Goal: Task Accomplishment & Management: Complete application form

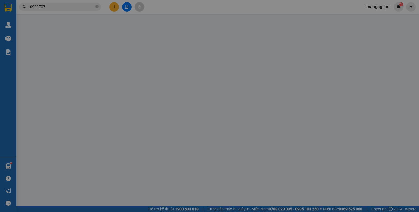
click at [116, 8] on span "Yêu cầu xuất hóa đơn điện tử" at bounding box center [91, 9] width 58 height 4
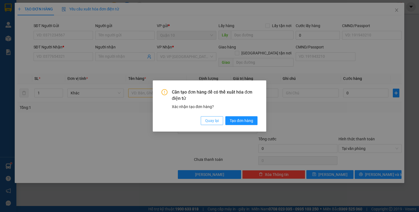
click at [214, 119] on span "Quay lại" at bounding box center [212, 120] width 14 height 6
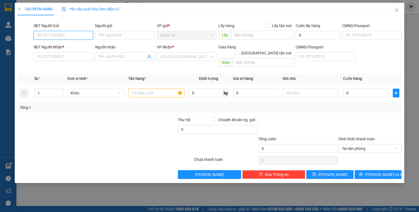
click at [76, 37] on input "SĐT Người Gửi" at bounding box center [64, 35] width 60 height 9
type input "0852515555"
type input "CƯỜNG"
type input "079047002235"
type input "0963179186"
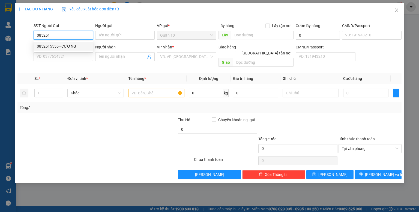
type input "LỘC"
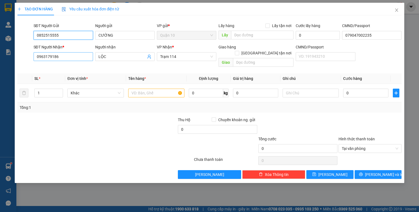
type input "0852515555"
drag, startPoint x: 66, startPoint y: 58, endPoint x: 0, endPoint y: 73, distance: 68.2
click at [0, 75] on div "TẠO ĐƠN HÀNG Yêu cầu xuất hóa đơn điện tử Transit Pickup Surcharge Ids Transit …" at bounding box center [209, 106] width 419 height 212
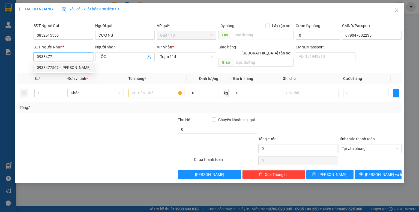
type input "0938477567"
type input "[PERSON_NAME]"
type input "104"
type input "0938477567"
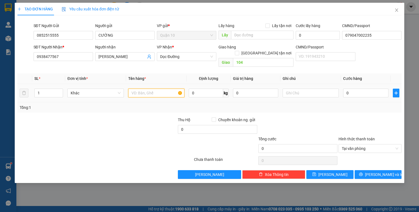
click at [176, 88] on input "text" at bounding box center [156, 92] width 56 height 9
type input "HỘP GIẤY (PT"
type input "4"
type input "40"
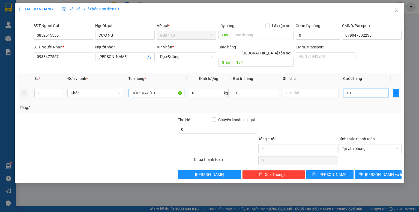
type input "40"
type input "40.000"
click at [198, 128] on div "0" at bounding box center [217, 130] width 79 height 11
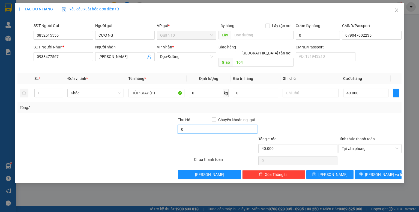
click at [201, 125] on input "0" at bounding box center [217, 129] width 79 height 9
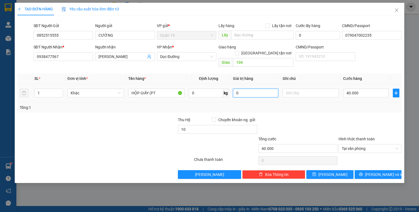
type input "10.000"
click at [260, 88] on input "0" at bounding box center [255, 92] width 45 height 9
click at [307, 117] on div at bounding box center [298, 126] width 80 height 19
click at [269, 88] on input "500.000" at bounding box center [255, 92] width 45 height 9
type input "1.000.000"
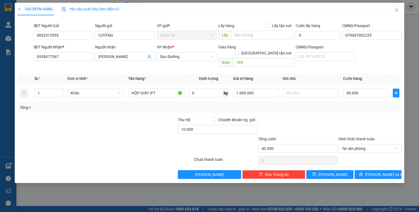
drag, startPoint x: 291, startPoint y: 117, endPoint x: 357, endPoint y: 132, distance: 68.4
click at [294, 117] on div at bounding box center [298, 126] width 80 height 19
click at [375, 161] on div "Transit Pickup Surcharge Ids Transit Deliver Surcharge Ids Transit Deliver Surc…" at bounding box center [209, 99] width 384 height 159
drag, startPoint x: 375, startPoint y: 168, endPoint x: 371, endPoint y: 166, distance: 4.0
click at [375, 171] on span "[PERSON_NAME] và In" at bounding box center [384, 174] width 38 height 6
